Goal: Task Accomplishment & Management: Manage account settings

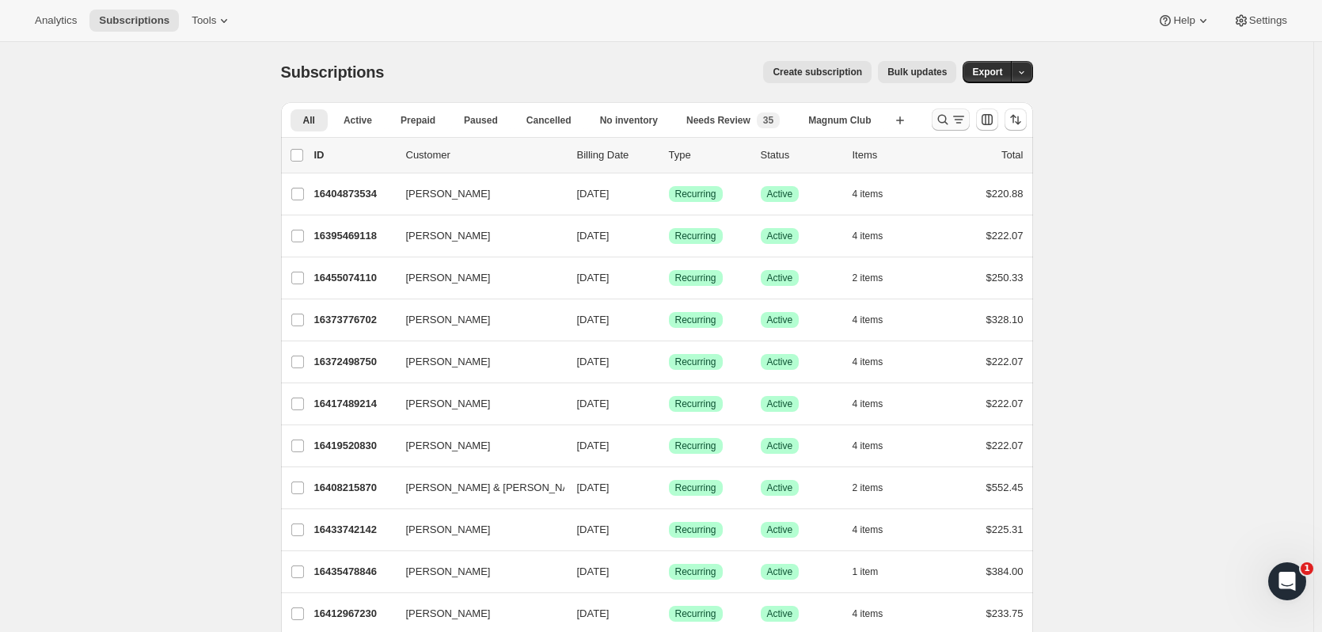
click at [947, 122] on icon "Search and filter results" at bounding box center [943, 120] width 16 height 16
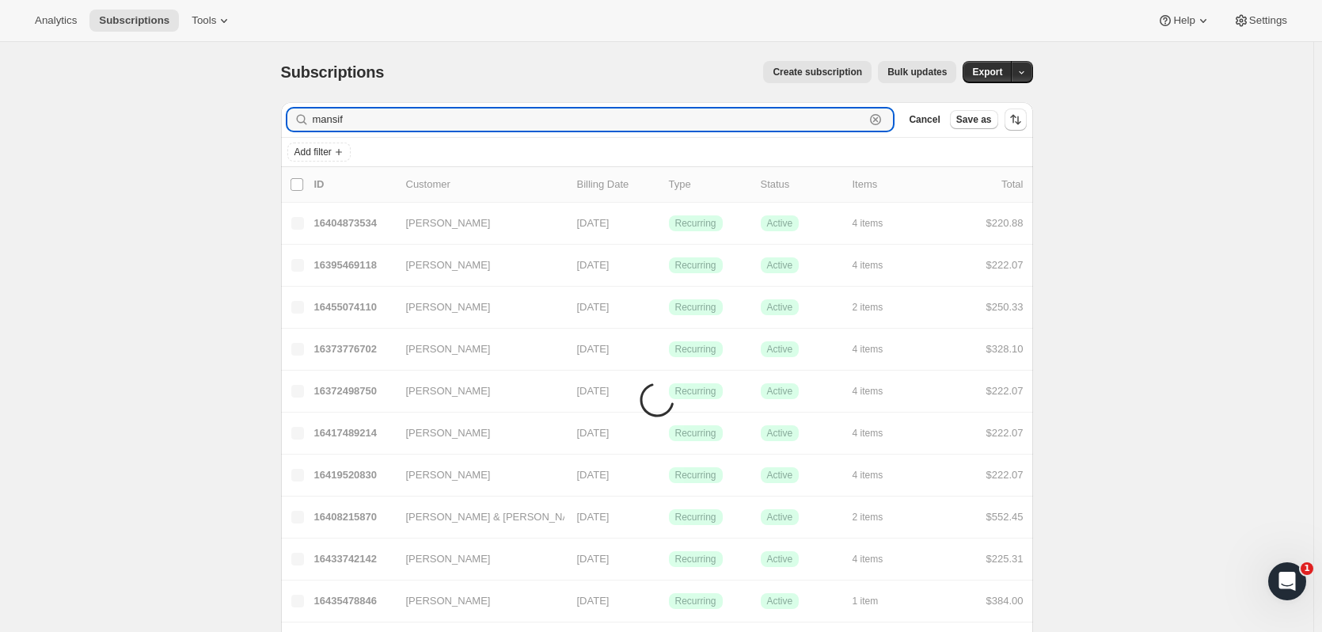
type input "mansif"
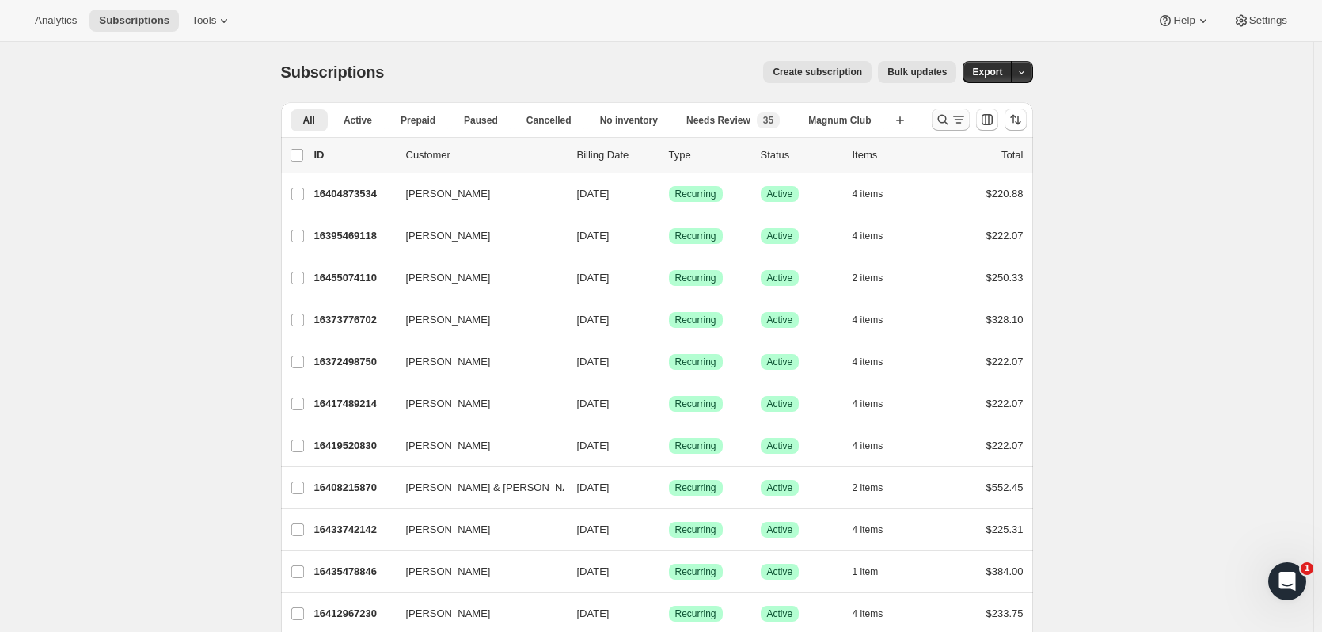
click at [937, 119] on button "Search and filter results" at bounding box center [951, 119] width 38 height 22
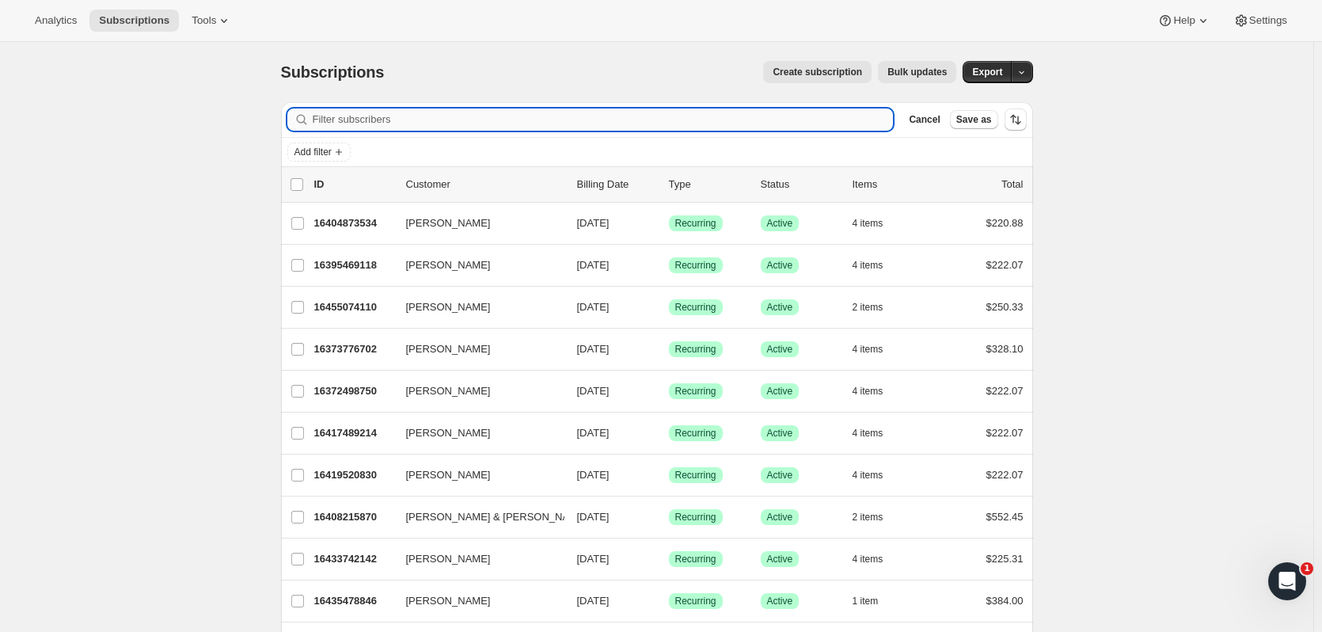
click at [410, 126] on input "Filter subscribers" at bounding box center [603, 119] width 581 height 22
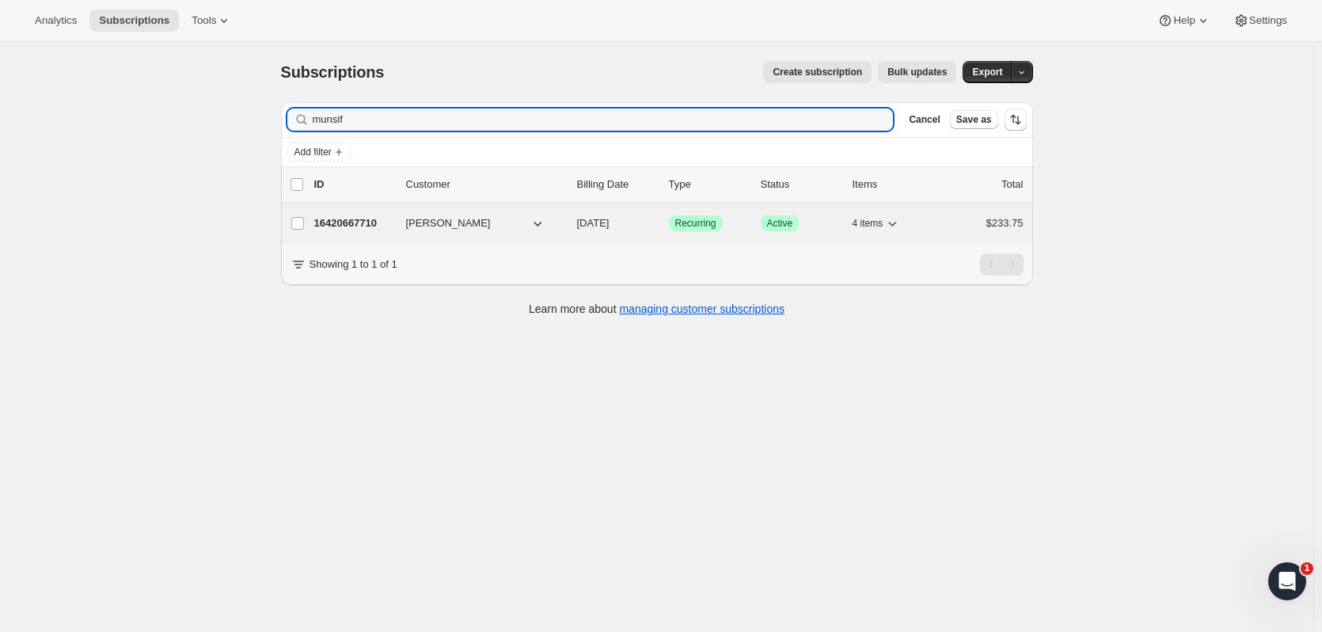
type input "munsif"
click at [377, 226] on p "16420667710" at bounding box center [353, 223] width 79 height 16
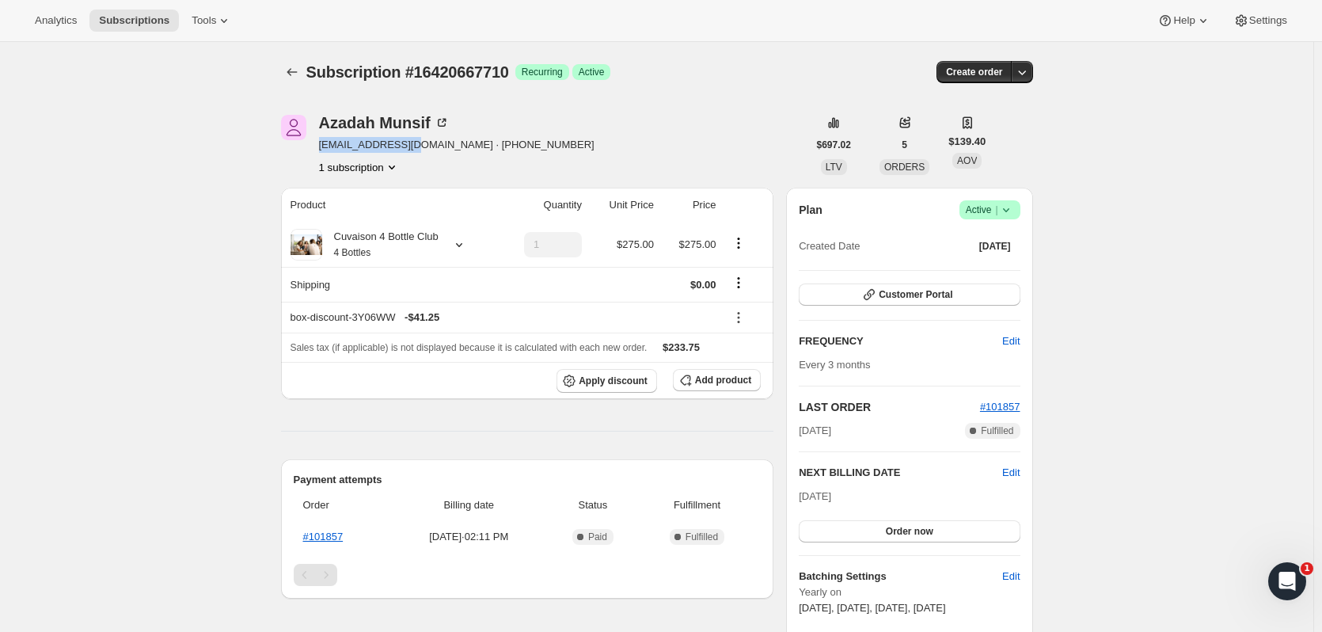
drag, startPoint x: 317, startPoint y: 150, endPoint x: 423, endPoint y: 153, distance: 105.3
click at [423, 153] on div "[PERSON_NAME] [EMAIL_ADDRESS][DOMAIN_NAME] · [PHONE_NUMBER] 1 subscription" at bounding box center [544, 145] width 526 height 60
copy span "[EMAIL_ADDRESS][DOMAIN_NAME]"
